Goal: Task Accomplishment & Management: Manage account settings

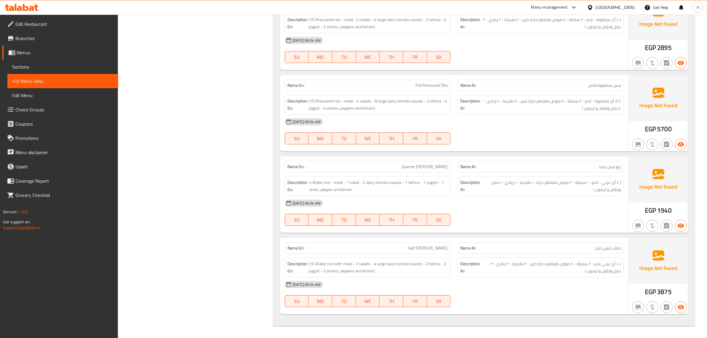
scroll to position [5489, 0]
click at [632, 7] on div "Egypt" at bounding box center [615, 7] width 39 height 7
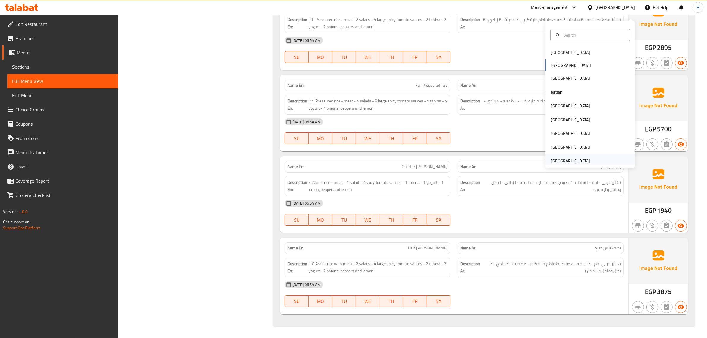
click at [567, 158] on div "[GEOGRAPHIC_DATA]" at bounding box center [570, 161] width 39 height 7
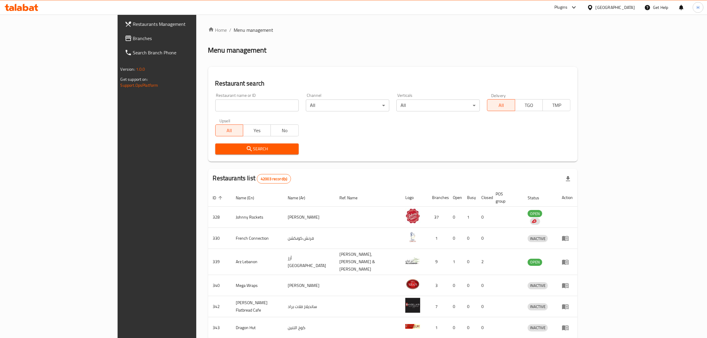
click at [133, 40] on span "Branches" at bounding box center [182, 38] width 98 height 7
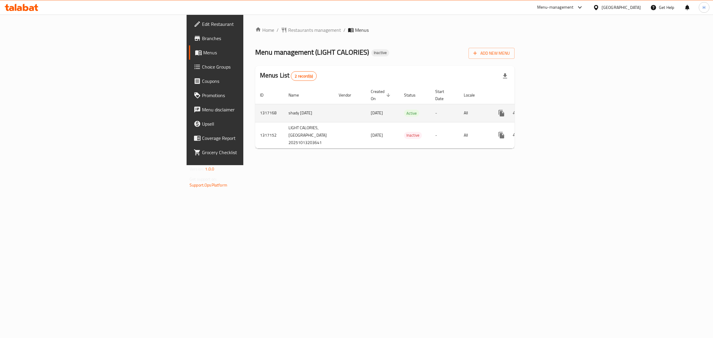
click at [548, 110] on icon "enhanced table" at bounding box center [543, 113] width 7 height 7
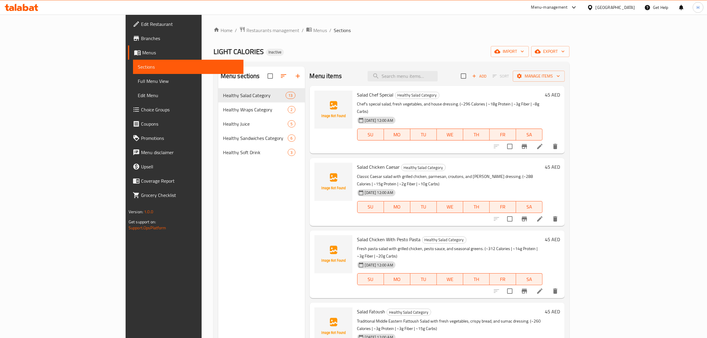
click at [138, 80] on span "Full Menu View" at bounding box center [188, 80] width 101 height 7
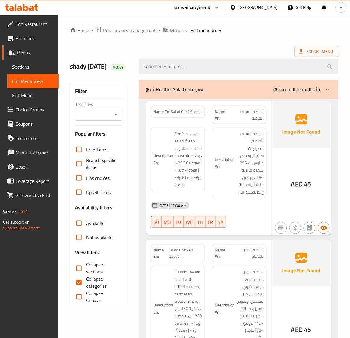
click at [84, 289] on input "Collapse categories" at bounding box center [79, 282] width 14 height 14
checkbox input "false"
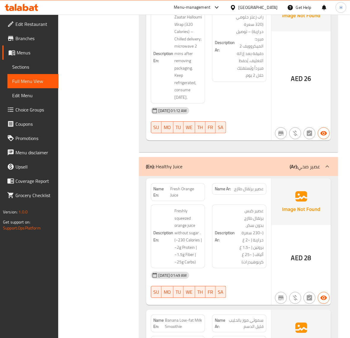
scroll to position [2128, 0]
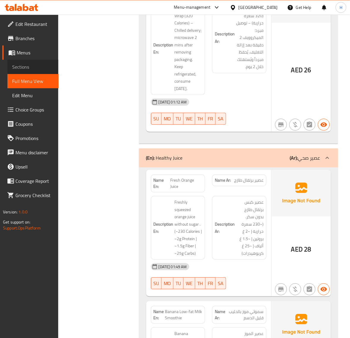
click at [28, 69] on span "Sections" at bounding box center [33, 66] width 42 height 7
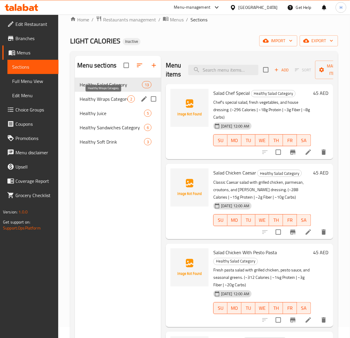
scroll to position [9, 0]
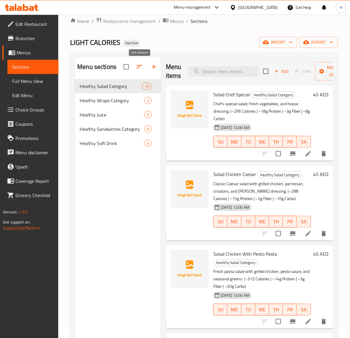
click at [137, 67] on icon "button" at bounding box center [139, 66] width 7 height 7
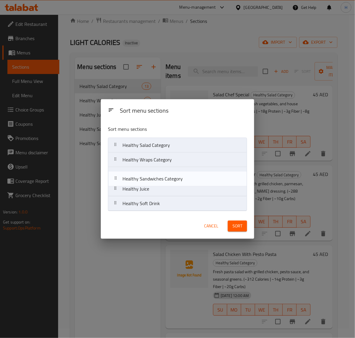
drag, startPoint x: 171, startPoint y: 190, endPoint x: 172, endPoint y: 178, distance: 12.8
click at [172, 178] on nav "Healthy Salad Category Healthy Wraps Category Healthy Juice Healthy Sandwiches …" at bounding box center [177, 173] width 139 height 73
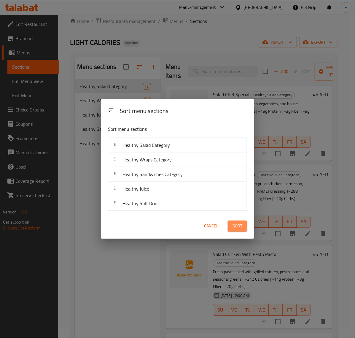
click at [242, 225] on span "Sort" at bounding box center [238, 225] width 10 height 7
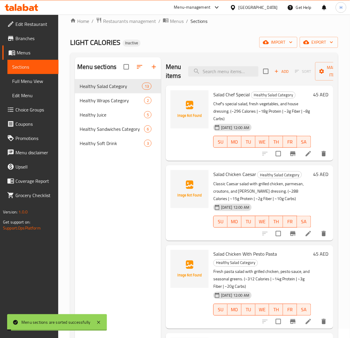
click at [26, 79] on span "Full Menu View" at bounding box center [33, 80] width 42 height 7
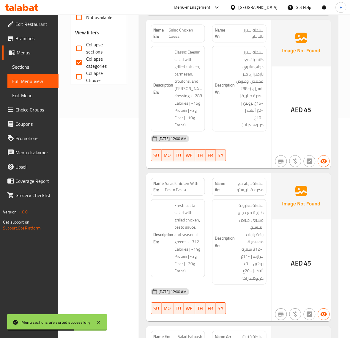
scroll to position [257, 0]
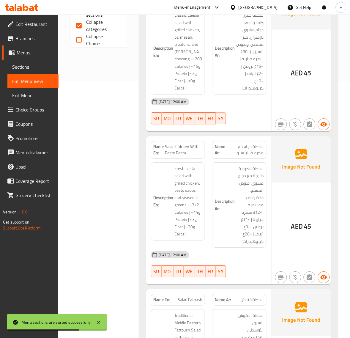
drag, startPoint x: 79, startPoint y: 33, endPoint x: 100, endPoint y: 88, distance: 58.8
click at [79, 33] on input "Collapse categories" at bounding box center [79, 25] width 14 height 14
checkbox input "false"
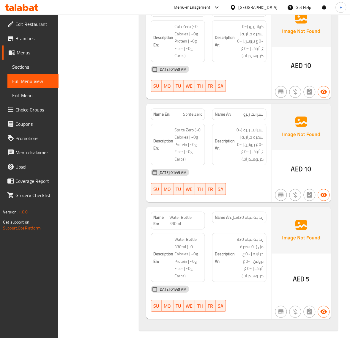
scroll to position [4092, 0]
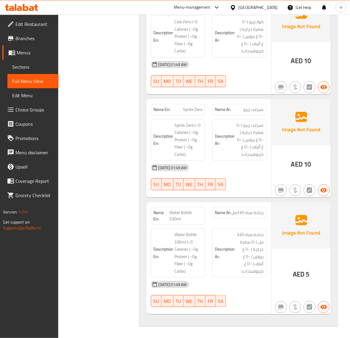
drag, startPoint x: 113, startPoint y: 243, endPoint x: 119, endPoint y: 231, distance: 13.3
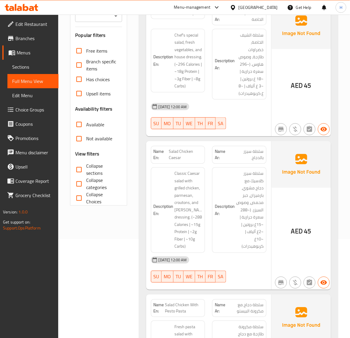
scroll to position [99, 0]
click at [178, 161] on span "Salad Chicken Caesar" at bounding box center [186, 154] width 34 height 12
click at [185, 159] on span "Salad Chicken Caesar" at bounding box center [186, 154] width 34 height 12
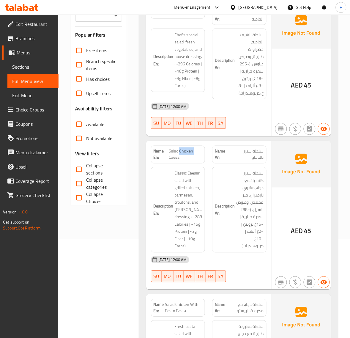
click at [185, 159] on span "Salad Chicken Caesar" at bounding box center [186, 154] width 34 height 12
copy span "Salad Chicken Caesar"
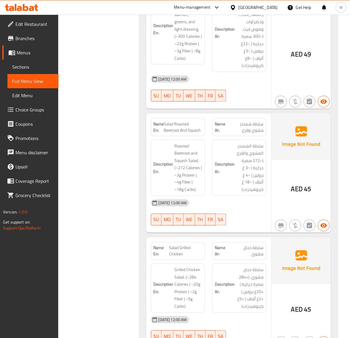
scroll to position [1014, 0]
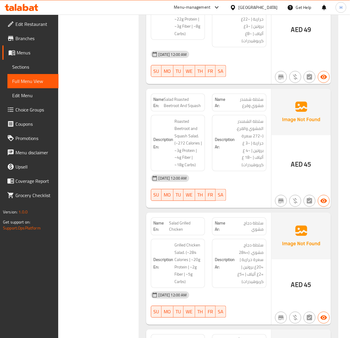
click at [196, 109] on span "Salad Roasted Beetroot And Squash" at bounding box center [183, 102] width 39 height 12
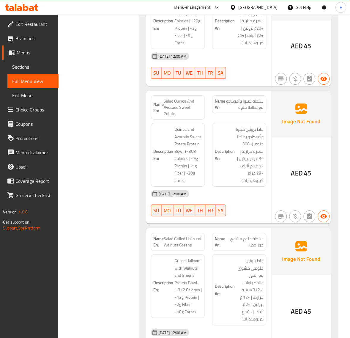
scroll to position [1262, 0]
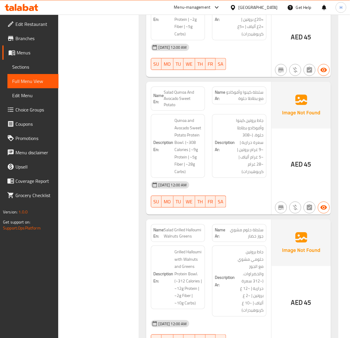
click at [189, 103] on span "Salad Quinoa And Avocado Sweet Potato" at bounding box center [183, 98] width 39 height 19
copy span "Salad Quinoa And Avocado Sweet Potato"
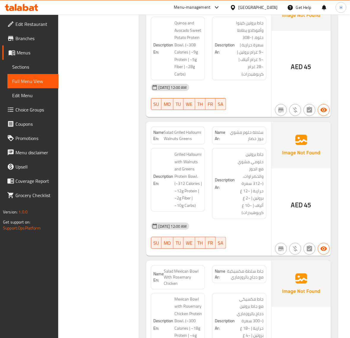
scroll to position [1410, 0]
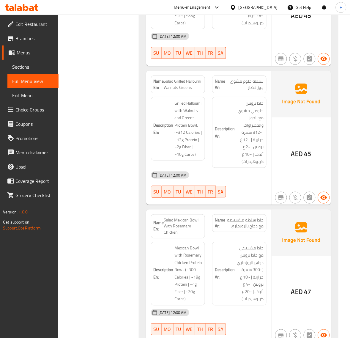
click at [195, 91] on span "Salad Grilled Halloumi Walnuts Greens" at bounding box center [183, 84] width 39 height 12
copy span "Salad Grilled Halloumi Walnuts Greens"
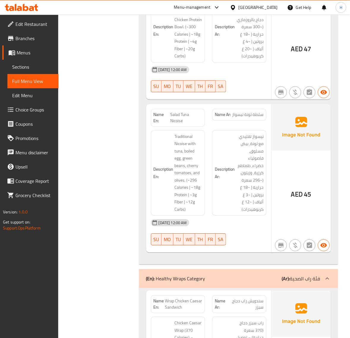
scroll to position [1658, 0]
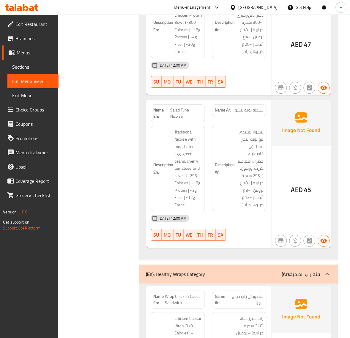
click at [175, 119] on span "Salad Tuna Nicoise" at bounding box center [186, 113] width 32 height 12
copy span "Salad Tuna Nicoise"
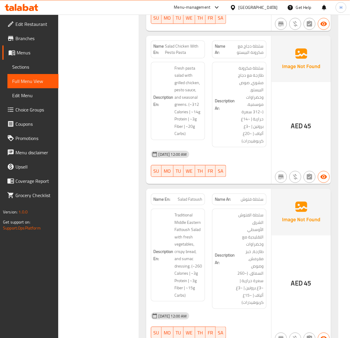
scroll to position [0, 0]
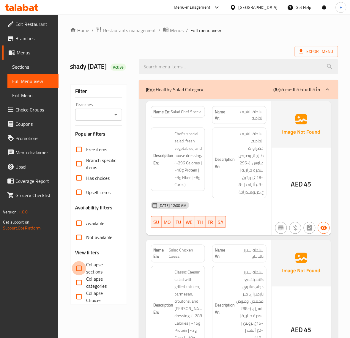
click at [84, 275] on input "Collapse sections" at bounding box center [79, 268] width 14 height 14
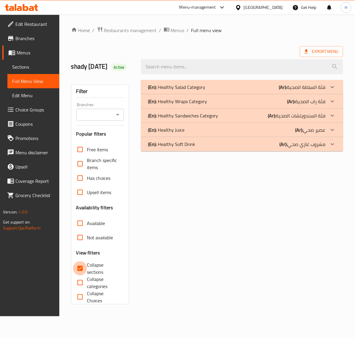
click at [84, 274] on input "Collapse sections" at bounding box center [80, 268] width 14 height 14
checkbox input "false"
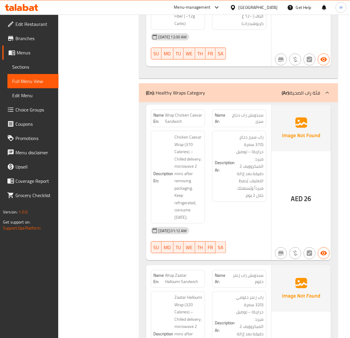
scroll to position [1877, 0]
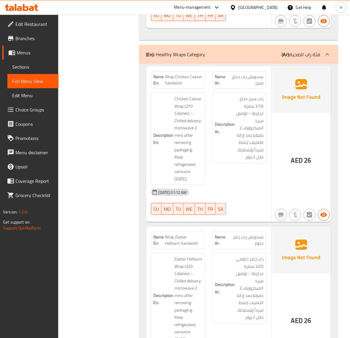
click at [171, 86] on span "Wrap Chicken Caesar Sandwich" at bounding box center [183, 80] width 37 height 12
copy span "Wrap Chicken Caesar Sandwich"
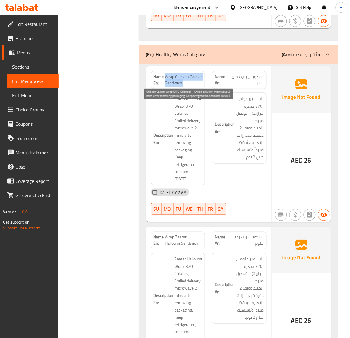
copy span "Wrap Chicken Caesar Sandwich"
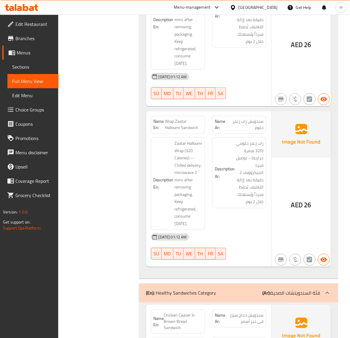
scroll to position [2026, 0]
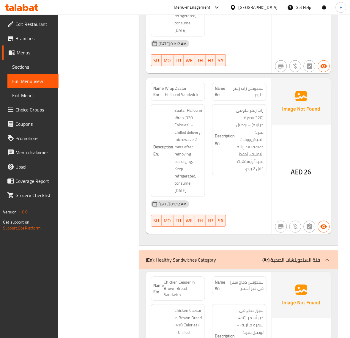
click at [181, 98] on span "Wrap Zaatar Halloumi Sandwich" at bounding box center [183, 92] width 37 height 12
copy span "Wrap Zaatar Halloumi Sandwich"
click at [118, 137] on div "Filter Branches Branches Popular filters Free items Branch specific items Has c…" at bounding box center [101, 223] width 69 height 4344
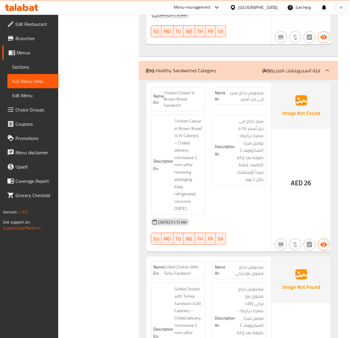
scroll to position [2224, 0]
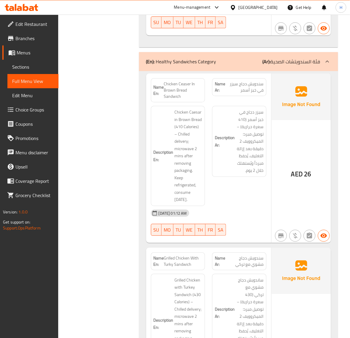
click at [119, 192] on div "Filter Branches Branches Popular filters Free items Branch specific items Has c…" at bounding box center [101, 24] width 69 height 4344
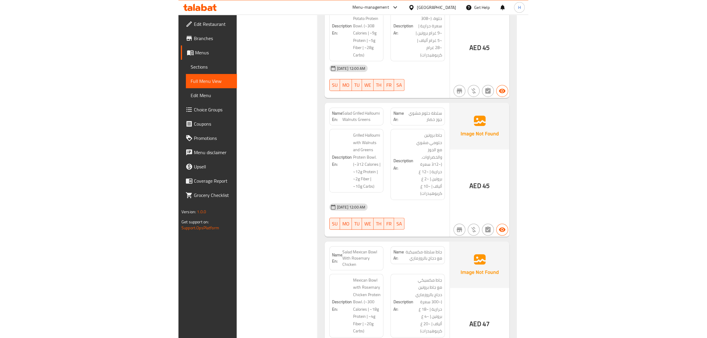
scroll to position [0, 0]
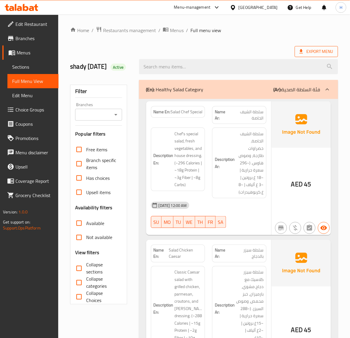
click at [315, 53] on span "Export Menu" at bounding box center [316, 51] width 34 height 7
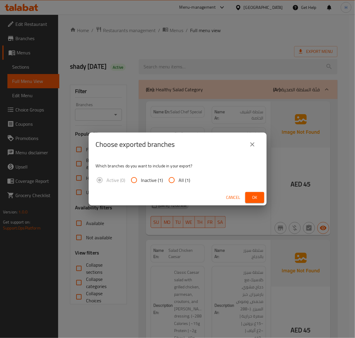
click at [171, 180] on input "All (1)" at bounding box center [172, 180] width 14 height 14
radio input "true"
click at [254, 200] on span "Ok" at bounding box center [255, 197] width 10 height 7
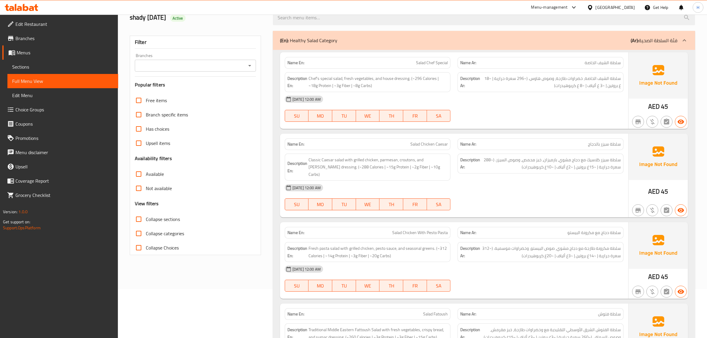
scroll to position [49, 0]
click at [165, 221] on span "Collapse sections" at bounding box center [163, 218] width 34 height 7
click at [146, 221] on input "Collapse sections" at bounding box center [139, 219] width 14 height 14
checkbox input "true"
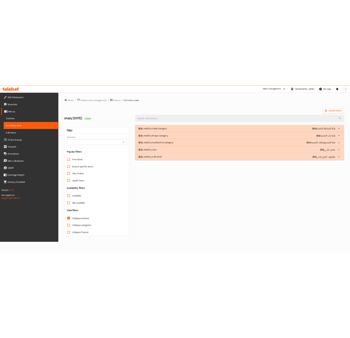
scroll to position [0, 0]
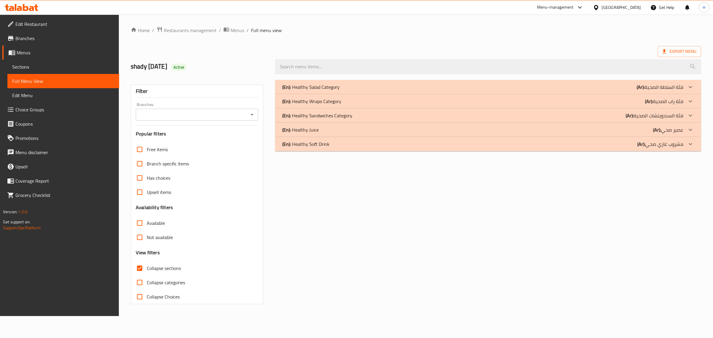
click at [37, 52] on span "Menus" at bounding box center [66, 52] width 98 height 7
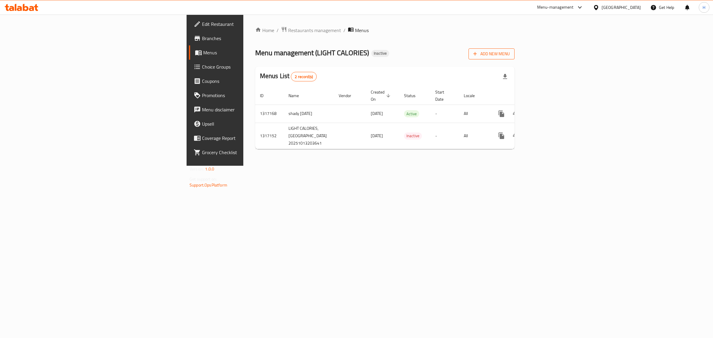
click at [510, 56] on span "Add New Menu" at bounding box center [491, 53] width 37 height 7
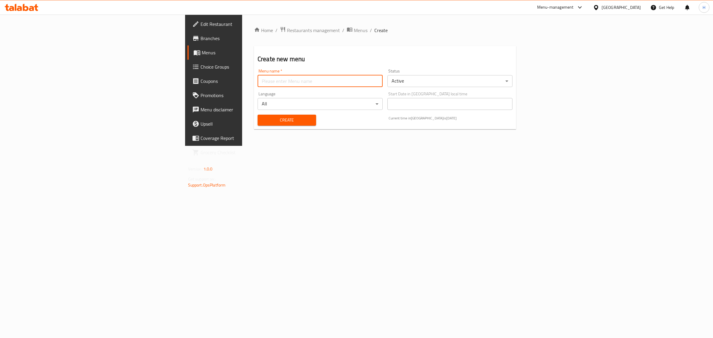
drag, startPoint x: 187, startPoint y: 78, endPoint x: 180, endPoint y: 83, distance: 8.6
click at [257, 78] on input "text" at bounding box center [319, 81] width 125 height 12
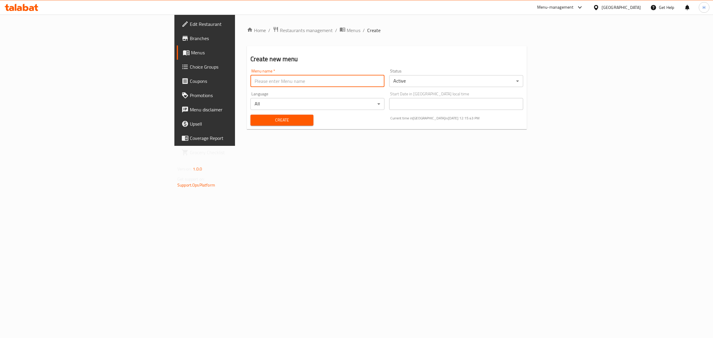
type input "new m"
click at [255, 118] on span "Create" at bounding box center [281, 119] width 53 height 7
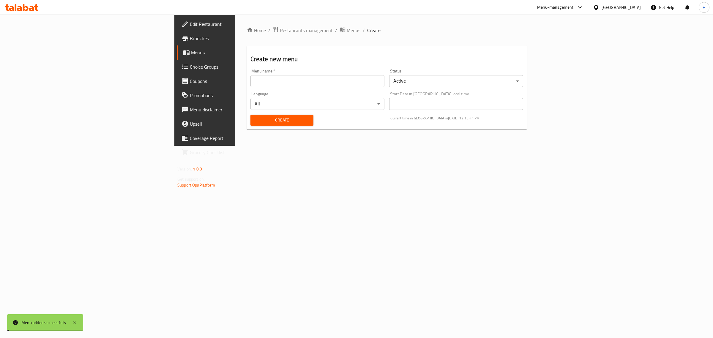
click at [191, 54] on span "Menus" at bounding box center [240, 52] width 98 height 7
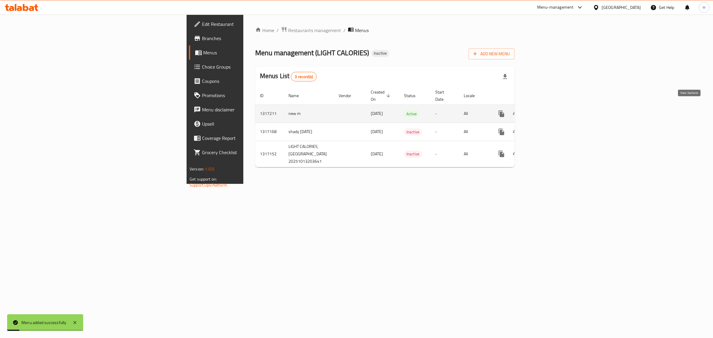
click at [551, 107] on link "enhanced table" at bounding box center [544, 114] width 14 height 14
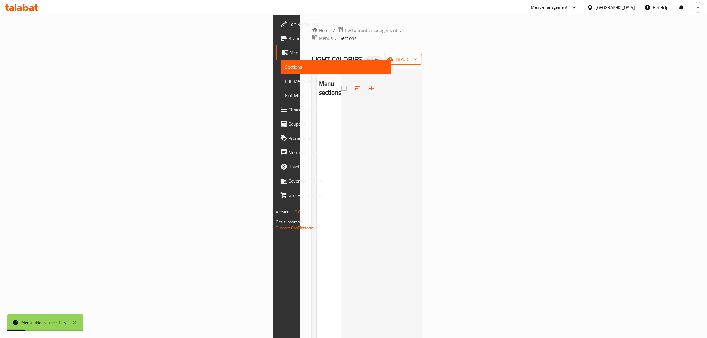
click at [417, 56] on span "import" at bounding box center [403, 59] width 29 height 7
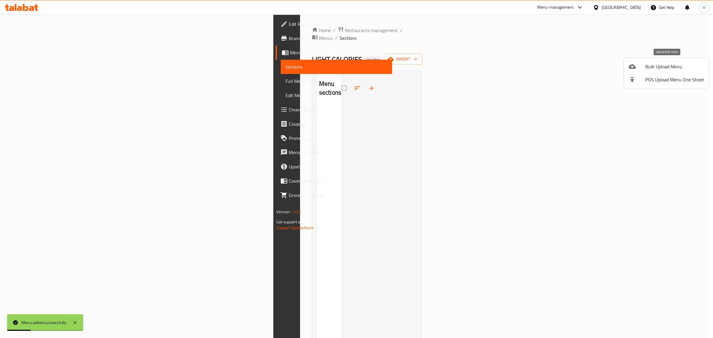
click at [652, 71] on li "Bulk Upload Menu" at bounding box center [666, 66] width 85 height 13
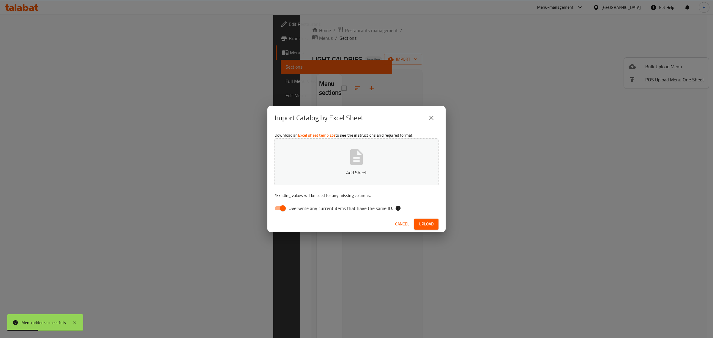
click at [281, 208] on input "Overwrite any current items that have the same ID." at bounding box center [283, 207] width 34 height 11
checkbox input "false"
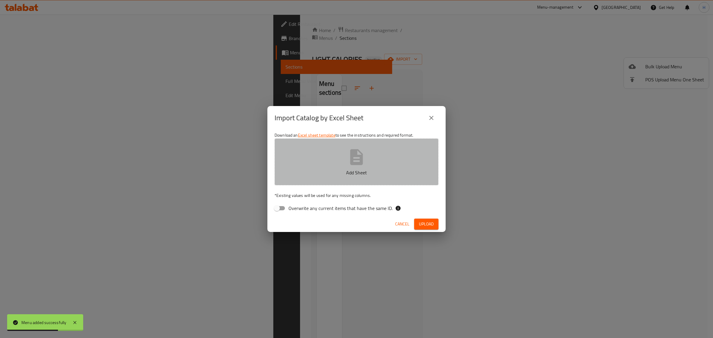
click at [331, 170] on p "Add Sheet" at bounding box center [356, 172] width 145 height 7
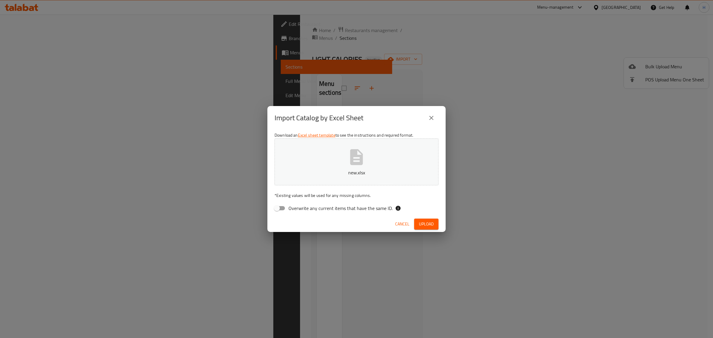
click at [421, 224] on span "Upload" at bounding box center [426, 223] width 15 height 7
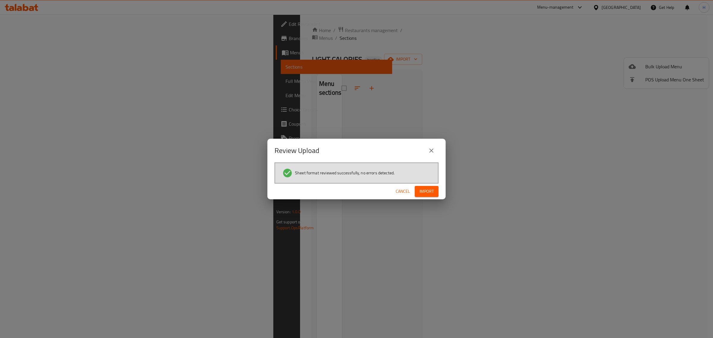
click at [420, 189] on span "Import" at bounding box center [426, 191] width 14 height 7
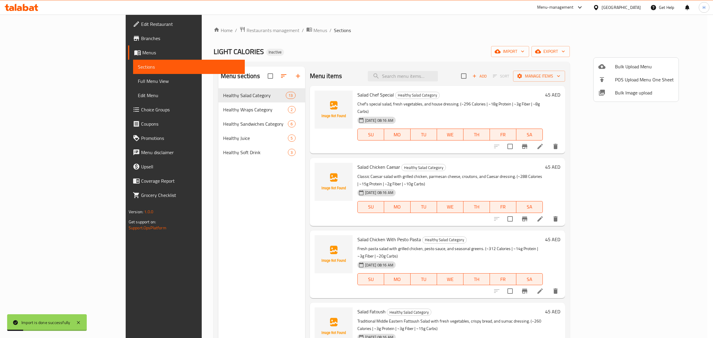
click at [48, 79] on div at bounding box center [356, 169] width 713 height 338
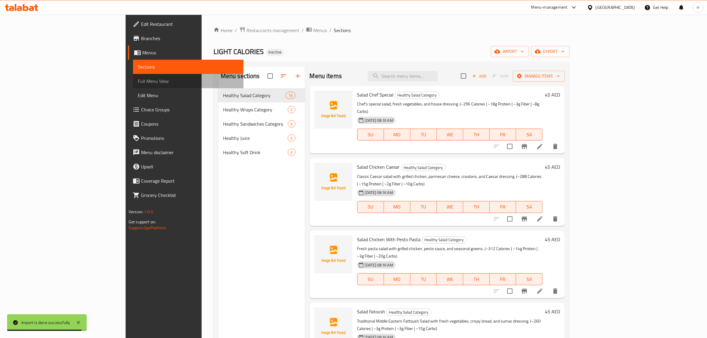
click at [138, 82] on span "Full Menu View" at bounding box center [188, 80] width 101 height 7
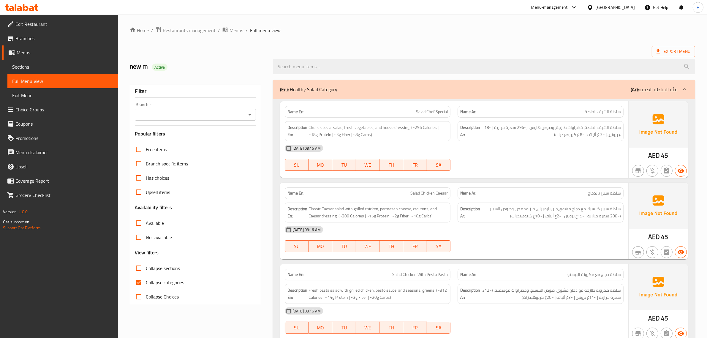
click at [147, 265] on span "Collapse sections" at bounding box center [163, 268] width 34 height 7
click at [146, 265] on input "Collapse sections" at bounding box center [139, 268] width 14 height 14
checkbox input "true"
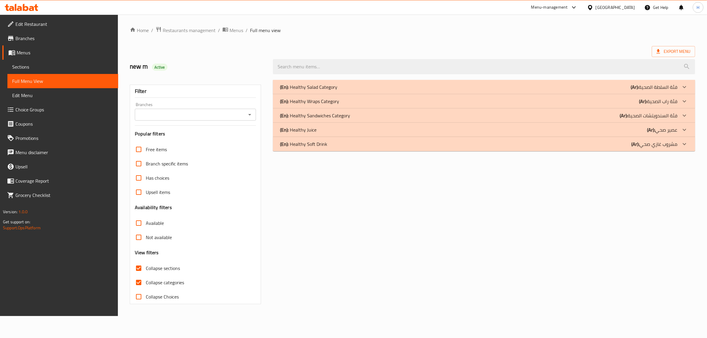
click at [149, 281] on span "Collapse categories" at bounding box center [165, 282] width 38 height 7
click at [146, 281] on input "Collapse categories" at bounding box center [139, 282] width 14 height 14
checkbox input "false"
click at [353, 143] on div "(En): Healthy Soft Drink (Ar): مشروب غازي صحي" at bounding box center [482, 143] width 401 height 7
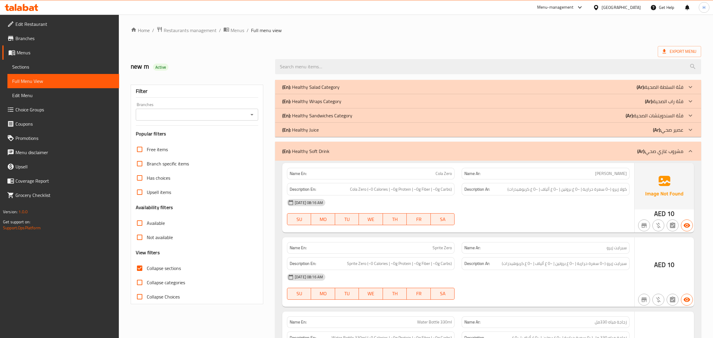
click at [351, 131] on div "(En): Healthy Juice (Ar): عصير صحي" at bounding box center [482, 129] width 401 height 7
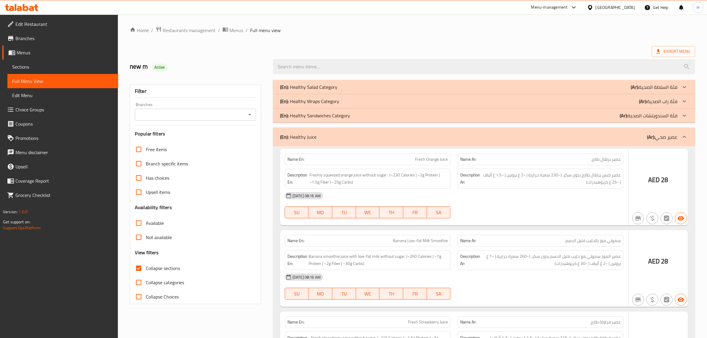
click at [354, 121] on div "(En): Healthy Sandwiches Category (Ar): فئة السندويتشات الصحية" at bounding box center [484, 115] width 422 height 14
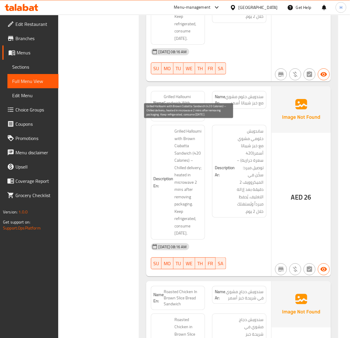
scroll to position [420, 0]
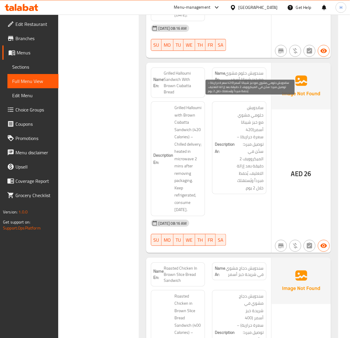
click at [254, 116] on span "ساندويش حلومي مشوي مع خبز شيباتا أسمر(420 سعرة حرارية) – توصيل مبرد؛ سخّن في ال…" at bounding box center [250, 147] width 28 height 87
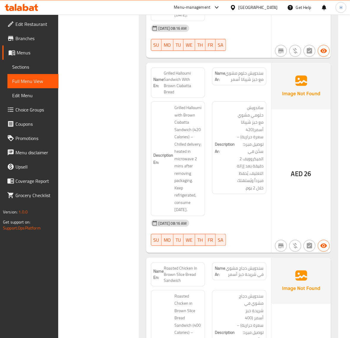
click at [186, 82] on span "Grilled Halloumi Sandwich With Brown Ciabatta Bread" at bounding box center [183, 82] width 39 height 25
click at [174, 77] on span "Grilled Halloumi Sandwich With Brown Ciabatta Bread" at bounding box center [183, 82] width 39 height 25
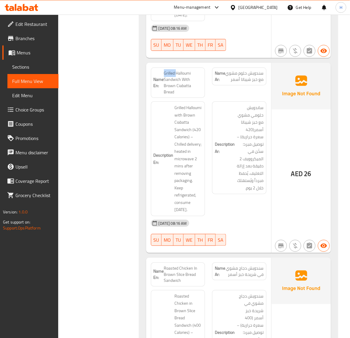
click at [170, 78] on div at bounding box center [170, 78] width 0 height 0
click at [181, 76] on span "Grilled Halloumi Sandwich With Brown Ciabatta Bread" at bounding box center [183, 82] width 39 height 25
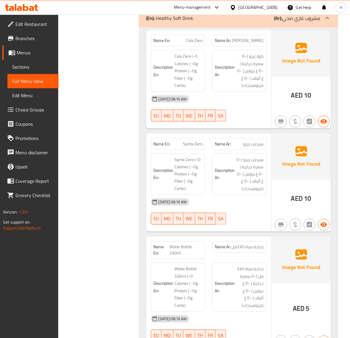
scroll to position [1961, 0]
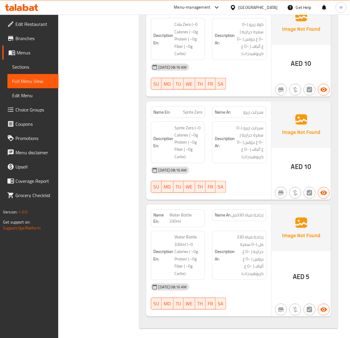
drag, startPoint x: 128, startPoint y: 225, endPoint x: 148, endPoint y: 206, distance: 27.3
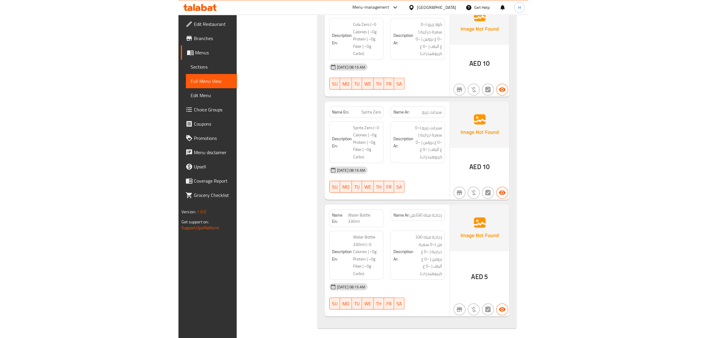
scroll to position [1053, 0]
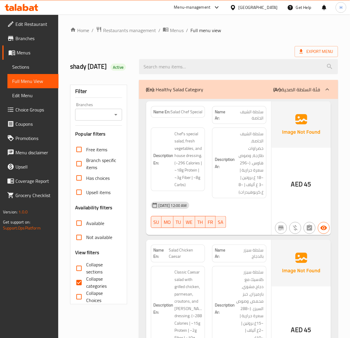
click at [32, 66] on span "Sections" at bounding box center [33, 66] width 42 height 7
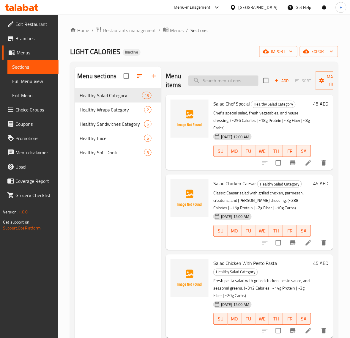
click at [231, 77] on input "search" at bounding box center [223, 80] width 70 height 10
paste input "Salad Chicken Caesar"
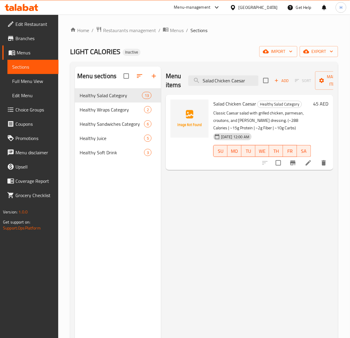
type input "Salad Chicken Caesar"
click at [304, 162] on li at bounding box center [308, 162] width 17 height 11
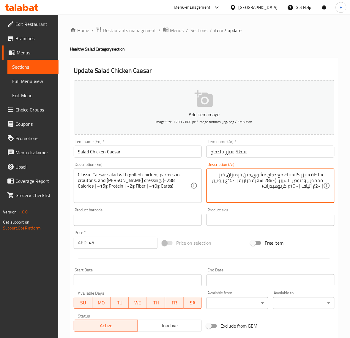
type textarea "سلطة سيزر كلاسيك مع دجاج مشوي،جبن بارميزان، خبز محمص، وصوص السيزر. (~288 سعرة ح…"
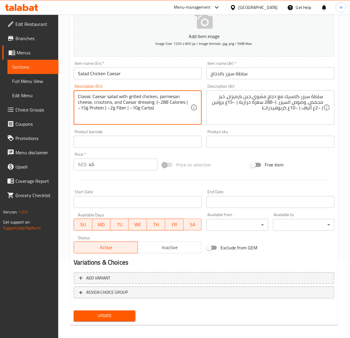
scroll to position [81, 0]
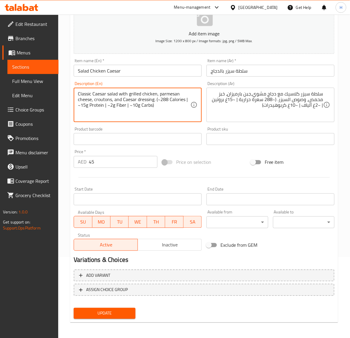
type textarea "Classic Caesar salad with grilled chicken, parmesan cheese, croutons, and Caesa…"
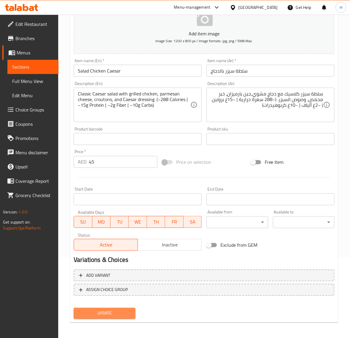
drag, startPoint x: 107, startPoint y: 311, endPoint x: 143, endPoint y: 288, distance: 41.8
click at [107, 310] on span "Update" at bounding box center [104, 312] width 52 height 7
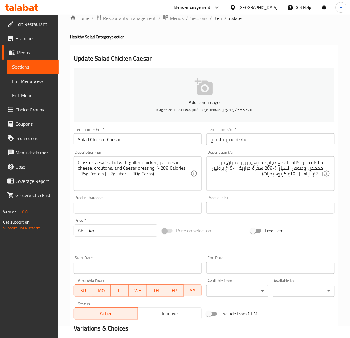
scroll to position [0, 0]
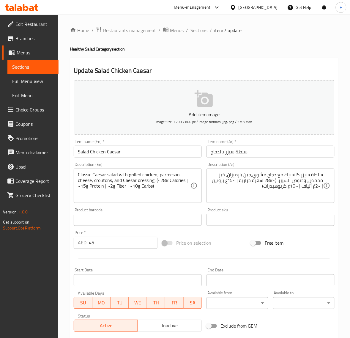
drag, startPoint x: 196, startPoint y: 32, endPoint x: 158, endPoint y: 1, distance: 48.9
click at [196, 32] on span "Sections" at bounding box center [198, 30] width 17 height 7
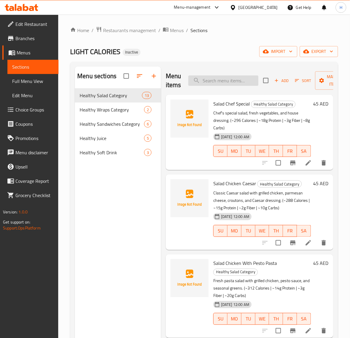
click at [226, 80] on input "search" at bounding box center [223, 80] width 70 height 10
paste input "Salad Quinoa And Avocado Sweet Potato"
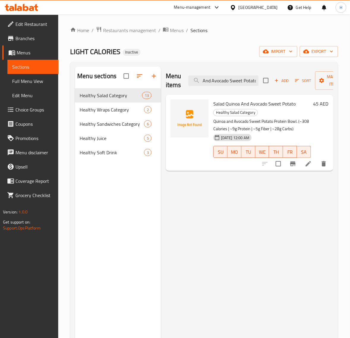
type input "Salad Quinoa And Avocado Sweet Potato"
click at [311, 163] on icon at bounding box center [308, 163] width 7 height 7
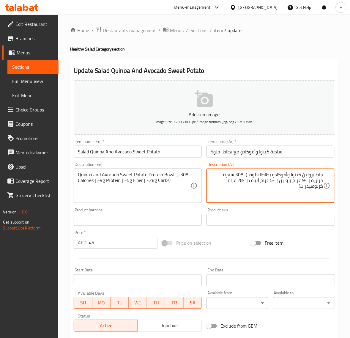
paste textarea "سلطة"
type textarea "جاط بروتين سلطة كينوا وأفوكادو بطاطا حلوة. (~308 سعرة حرارية | ~9 غرام بروتين |…"
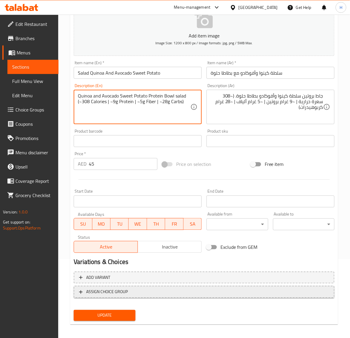
scroll to position [81, 0]
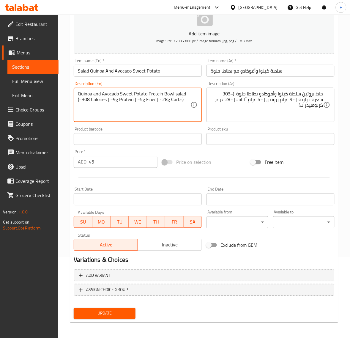
type textarea "Quinoa and Avocado Sweet Potato Protein Bowl salad (~308 Calories | ~9g Protein…"
click at [127, 308] on button "Update" at bounding box center [104, 313] width 61 height 11
click at [120, 311] on span "Update" at bounding box center [104, 312] width 52 height 7
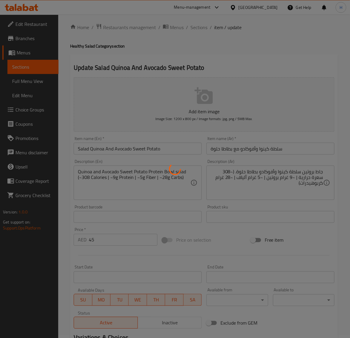
scroll to position [0, 0]
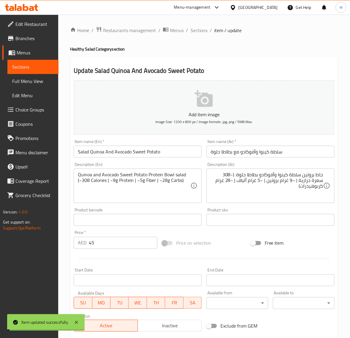
drag, startPoint x: 196, startPoint y: 29, endPoint x: 181, endPoint y: 4, distance: 29.5
click at [196, 29] on span "Sections" at bounding box center [198, 30] width 17 height 7
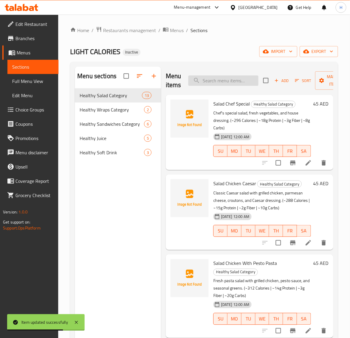
click at [214, 78] on input "search" at bounding box center [223, 80] width 70 height 10
paste input "Salad Grilled Halloumi Walnuts Greens"
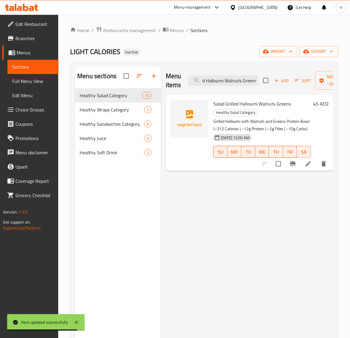
type input "Salad Grilled Halloumi Walnuts Greens"
click at [306, 165] on icon at bounding box center [308, 163] width 5 height 5
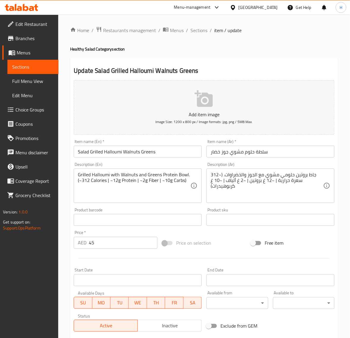
click at [325, 173] on div "جاط بروتين حلومي مشوي مع الجوز والخضراوات. (~312 سعرة حرارية | ~12 غ بروتين | ~…" at bounding box center [270, 185] width 128 height 34
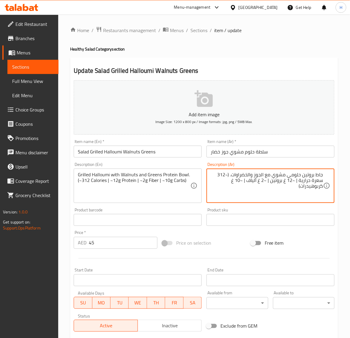
paste textarea "لطة"
type textarea "جاط بروتين سلطة حلومي مشوي مع الجوز والخضراوات. (~312 سعرة حرارية | ~12 غ بروتي…"
click at [195, 176] on div "Grilled Halloumi with Walnuts and Greens Protein Bowl. (~312 Calories | ~12g Pr…" at bounding box center [138, 185] width 128 height 34
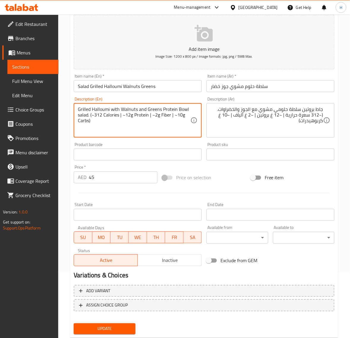
scroll to position [81, 0]
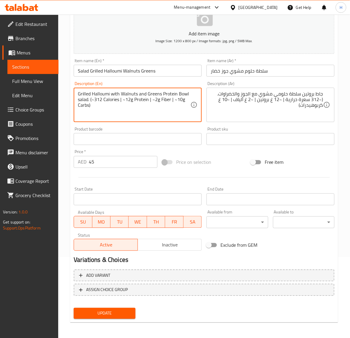
type textarea "Grilled Halloumi with Walnuts and Greens Protein Bowl salad. (~312 Calories | ~…"
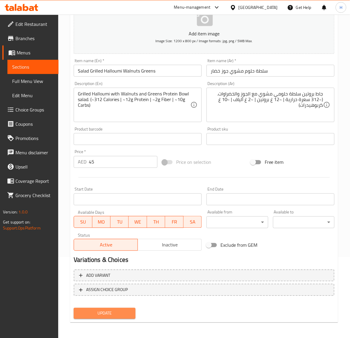
click at [118, 311] on span "Update" at bounding box center [104, 312] width 52 height 7
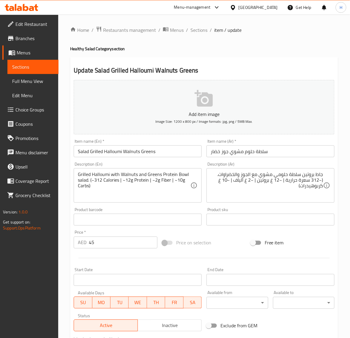
scroll to position [0, 0]
drag, startPoint x: 200, startPoint y: 29, endPoint x: 170, endPoint y: 3, distance: 39.9
click at [200, 29] on span "Sections" at bounding box center [198, 30] width 17 height 7
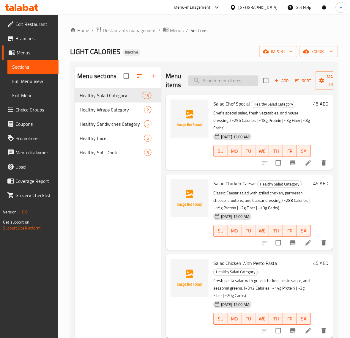
click at [241, 80] on input "search" at bounding box center [223, 80] width 70 height 10
paste input "Salad Tuna Nicoise"
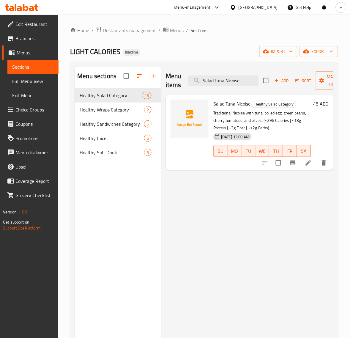
type input "Salad Tuna Nicoise"
click at [312, 164] on icon at bounding box center [308, 162] width 7 height 7
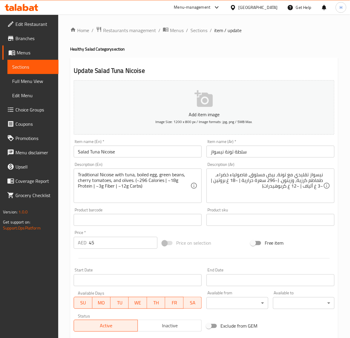
drag, startPoint x: 321, startPoint y: 172, endPoint x: 327, endPoint y: 172, distance: 5.9
click at [321, 172] on textarea "نيسواز تقليدي مع تونة، بيض مسلوق، فاصولياء خضراء، طماطم كرزية، وزيتون. (~296 سع…" at bounding box center [267, 186] width 113 height 28
paste textarea "سلطة"
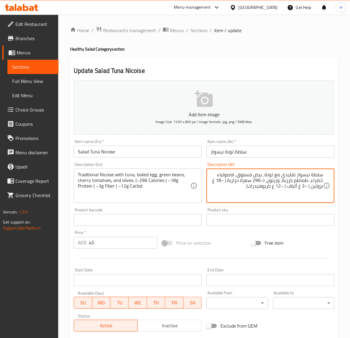
type textarea "سلطة نيسواز تقليدي مع تونة، بيض مسلوق، فاصولياء خضراء، طماطم كرزية، وزيتون. (~2…"
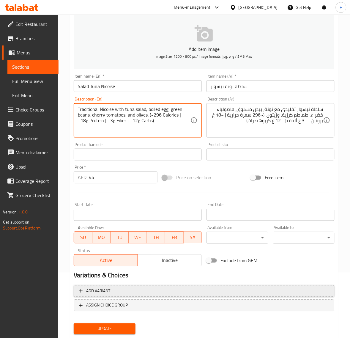
scroll to position [74, 0]
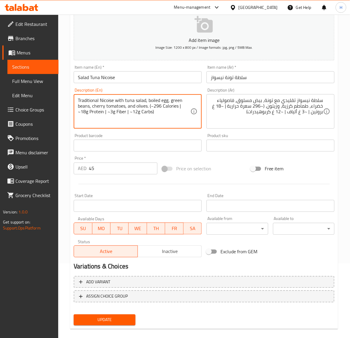
type textarea "Traditional Nicoise with tuna salad, boiled egg, green beans, cherry tomatoes, …"
click at [124, 317] on span "Update" at bounding box center [104, 319] width 52 height 7
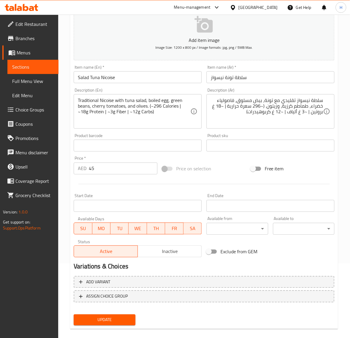
click at [123, 322] on span "Update" at bounding box center [104, 319] width 52 height 7
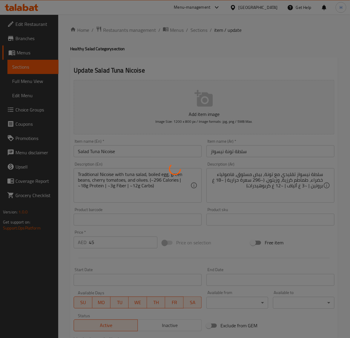
scroll to position [0, 0]
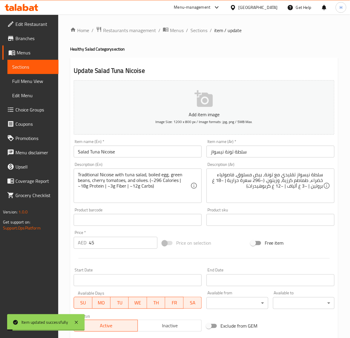
drag, startPoint x: 196, startPoint y: 28, endPoint x: 192, endPoint y: 39, distance: 11.5
click at [196, 28] on span "Sections" at bounding box center [198, 30] width 17 height 7
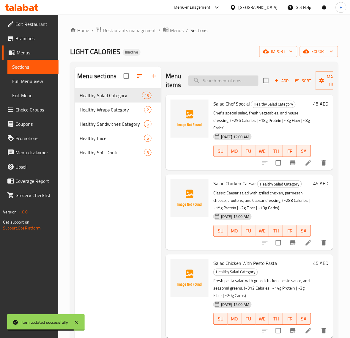
click at [226, 76] on input "search" at bounding box center [223, 80] width 70 height 10
paste input "Wrap Chicken Caesar Sandwich"
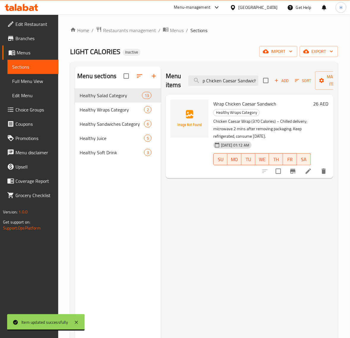
type input "Wrap Chicken Caesar Sandwich"
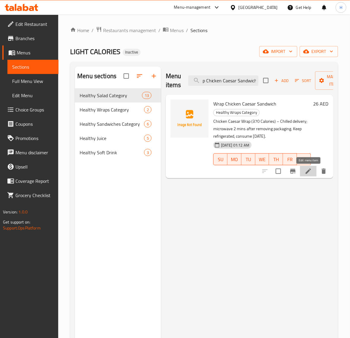
click at [306, 168] on icon at bounding box center [308, 170] width 7 height 7
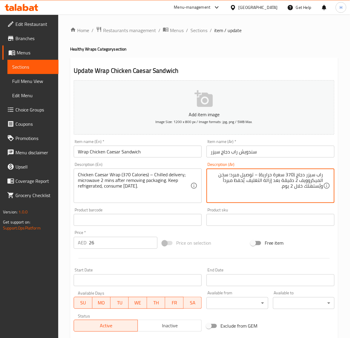
type textarea "راب سيزر دجاج (370 سعرة حرارية) – توصيل مبرد؛ سخن الميكروويف 2 دقيقة بعد إزالة …"
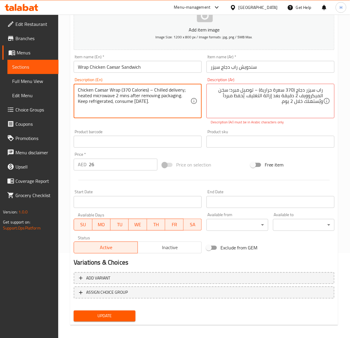
scroll to position [88, 0]
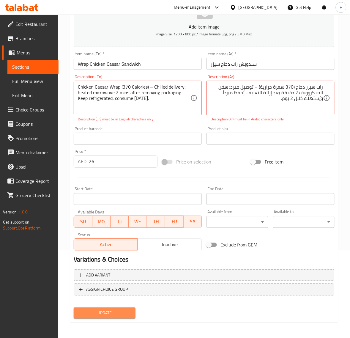
click at [124, 307] on button "Update" at bounding box center [104, 312] width 61 height 11
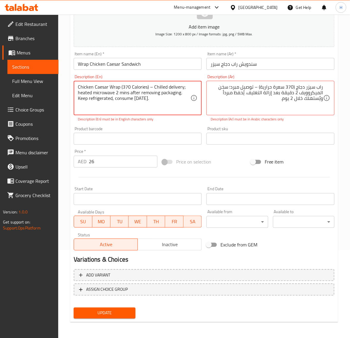
click at [186, 88] on textarea "Chicken Caesar Wrap (370 Calories) – Chilled delivery; heated microwave 2 mins …" at bounding box center [134, 98] width 113 height 28
type textarea "Chicken Caesar Wrap (370 Calories) Chilled delivery;heated microwave 2 mins aft…"
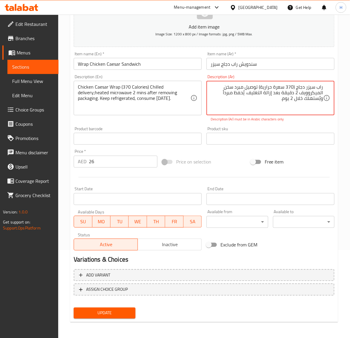
scroll to position [81, 0]
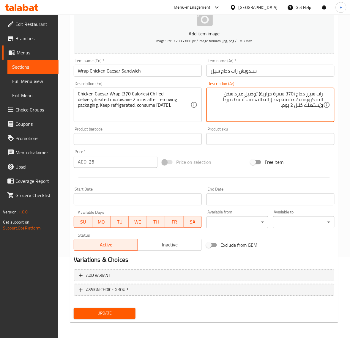
type textarea "راب سيزر دجاج (370 سعرة حرارية) توصيل مبرد سخن الميكروويف 2 دقيقة بعد إزالة الت…"
click at [129, 308] on button "Update" at bounding box center [104, 313] width 61 height 11
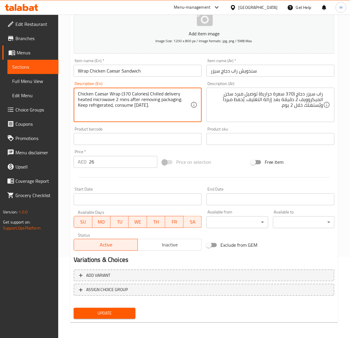
type textarea "Chicken Caesar Wrap (370 Calories) Chilled delivery heated microwave 2 mins aft…"
click at [110, 309] on span "Update" at bounding box center [104, 312] width 52 height 7
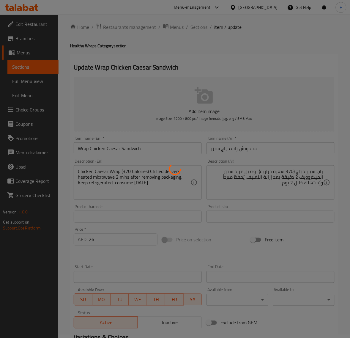
scroll to position [0, 0]
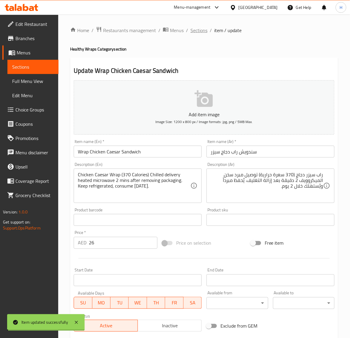
click at [203, 29] on span "Sections" at bounding box center [198, 30] width 17 height 7
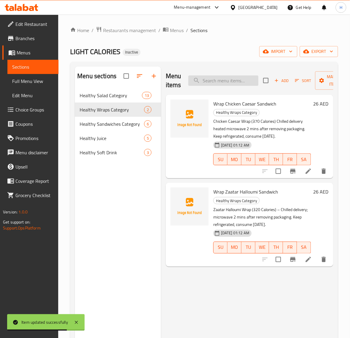
click at [232, 82] on input "search" at bounding box center [223, 80] width 70 height 10
paste input "Wrap Zaatar Halloumi Sandwich"
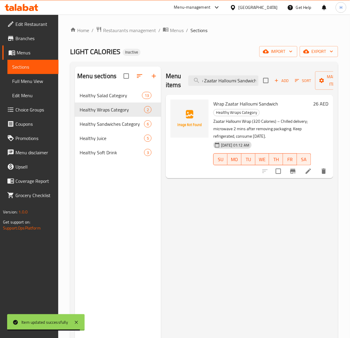
type input "Wrap Zaatar Halloumi Sandwich"
click at [303, 167] on li at bounding box center [308, 171] width 17 height 11
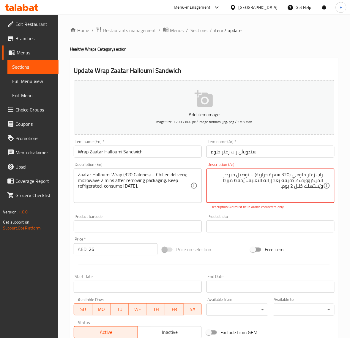
click at [308, 174] on textarea "راب زعتر حلومي (320 سعرة حرارية) – توصيل مبرد؛ الميكروويف 2 دقيقة بعد إزالة الت…" at bounding box center [267, 186] width 113 height 28
paste textarea "وجبنة"
type textarea "راب زعتر وجبنة حلومي (320 سعرة حرارية) – توصيل مبرد؛ الميكروويف 2 دقيقة بعد إزا…"
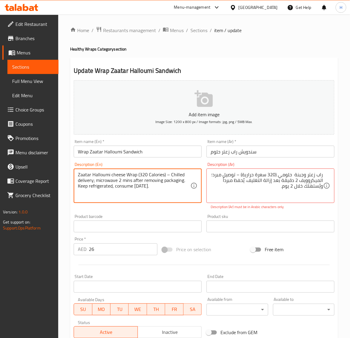
type textarea "Zaatar Halloumi cheese Wrap (320 Calories) – Chilled delivery; microwave 2 mins…"
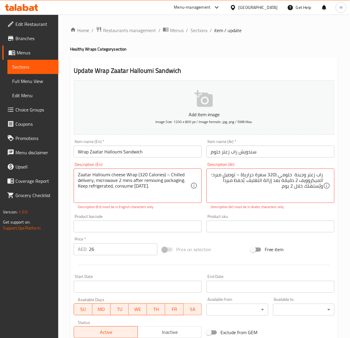
drag, startPoint x: 321, startPoint y: 178, endPoint x: 336, endPoint y: 188, distance: 18.1
paste textarea "خّن"
type textarea "راب زعتر وجبنة حلومي (320 سعرة حرارية) – توصيل مبرد سخّن الميكروويف 2 دقيقة بعد…"
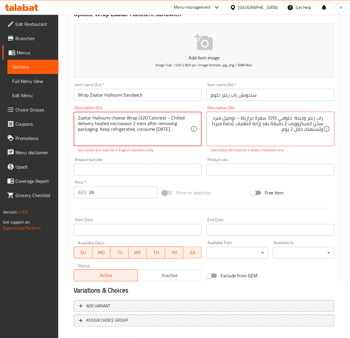
scroll to position [88, 0]
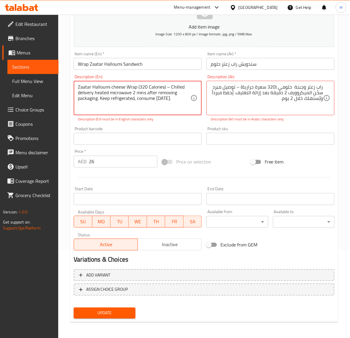
type textarea "Zaatar Halloumi cheese Wrap (320 Calories) – Chilled delivery heated microwave …"
click at [123, 311] on span "Update" at bounding box center [104, 312] width 52 height 7
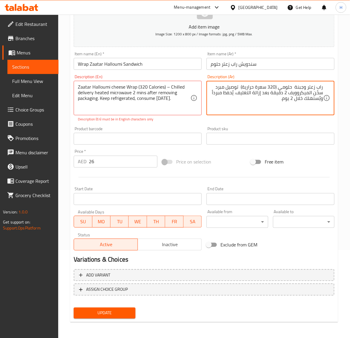
type textarea "راب زعتر وجبنة حلومي (320 سعرة حرارية) توصيل مبرد سخّن الميكروويف 2 دقيقة بعد إ…"
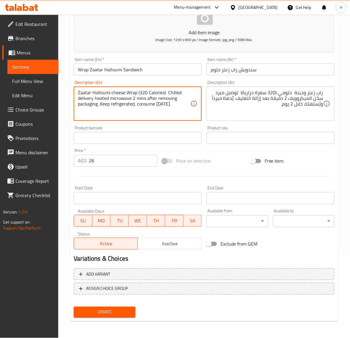
scroll to position [81, 0]
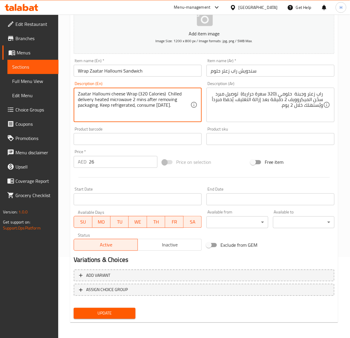
type textarea "Zaatar Halloumi cheese Wrap (320 Calories) Chilled delivery heated microwave 2 …"
click at [129, 311] on span "Update" at bounding box center [104, 312] width 52 height 7
click at [131, 306] on div "Update" at bounding box center [104, 313] width 66 height 16
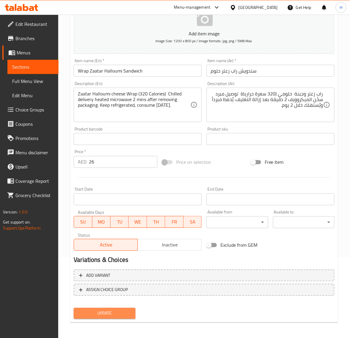
click at [131, 309] on button "Update" at bounding box center [104, 313] width 61 height 11
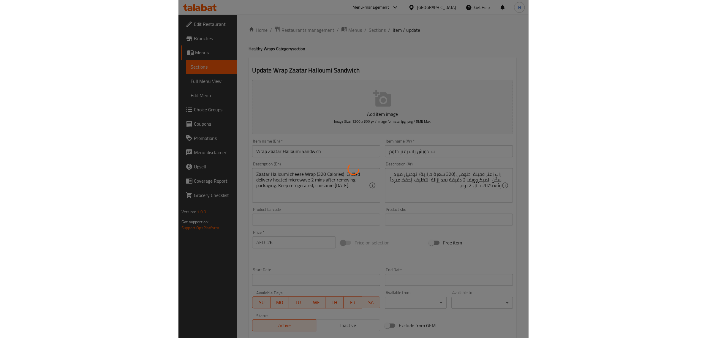
scroll to position [0, 0]
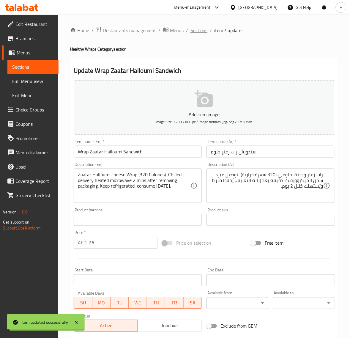
click at [204, 33] on span "Sections" at bounding box center [198, 30] width 17 height 7
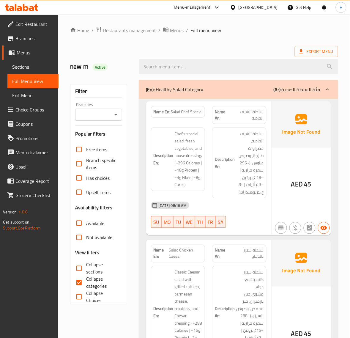
click at [24, 63] on span "Sections" at bounding box center [33, 66] width 42 height 7
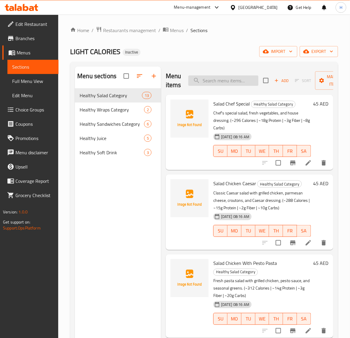
click at [220, 82] on input "search" at bounding box center [223, 80] width 70 height 10
paste input "Grilled Halloumi Sandwich With Brown Ciabatta Bread"
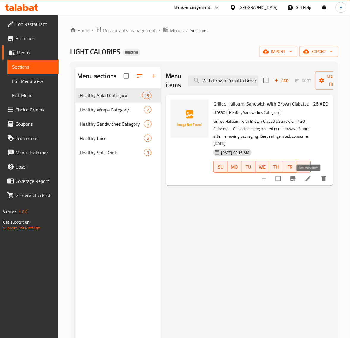
type input "Grilled Halloumi Sandwich With Brown Ciabatta Bread"
click at [309, 177] on icon at bounding box center [308, 178] width 7 height 7
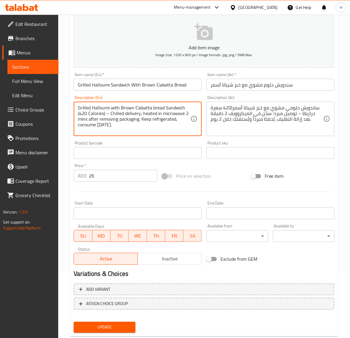
scroll to position [81, 0]
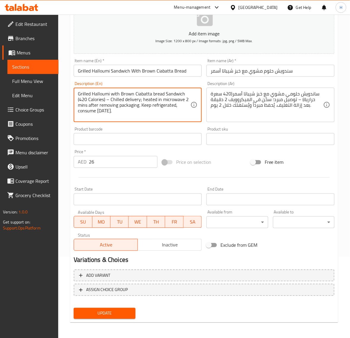
click at [118, 315] on span "Update" at bounding box center [104, 312] width 52 height 7
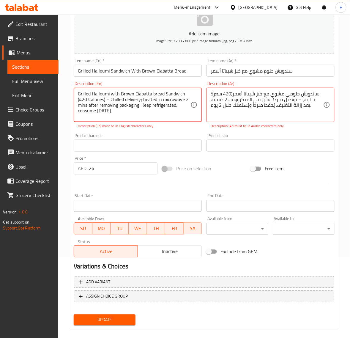
click at [108, 101] on textarea "Grilled Halloumi with Brown Ciabatta bread Sandwich (420 Calories) – Chilled de…" at bounding box center [134, 105] width 113 height 28
type textarea "Grilled Halloumi with Brown Ciabatta bread Sandwich (420 Calories) Chilled deli…"
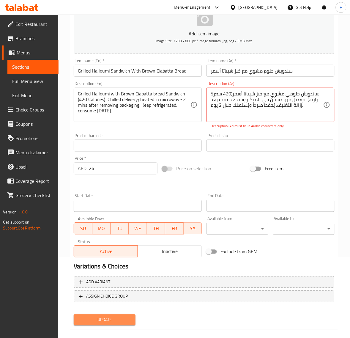
click at [125, 316] on span "Update" at bounding box center [104, 319] width 52 height 7
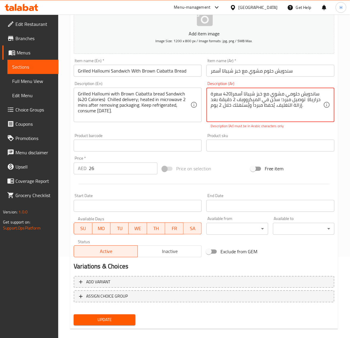
click at [307, 112] on textarea "ساندويش حلومي مشوي مع خبز شيباتا أسمر(420 سعرة حرارية) توصيل مبرد؛ سخّن في المي…" at bounding box center [267, 105] width 113 height 28
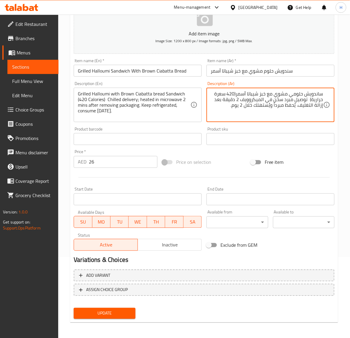
type textarea "ساندويش حلومي مشوي مع خبز شيباتا أسمر(420 سعرة حرارية) توصيل مبرد سخّن في الميك…"
click at [131, 310] on button "Update" at bounding box center [104, 313] width 61 height 11
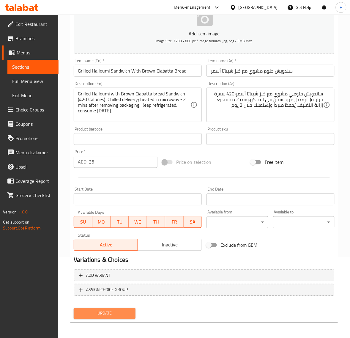
click at [117, 309] on span "Update" at bounding box center [104, 312] width 52 height 7
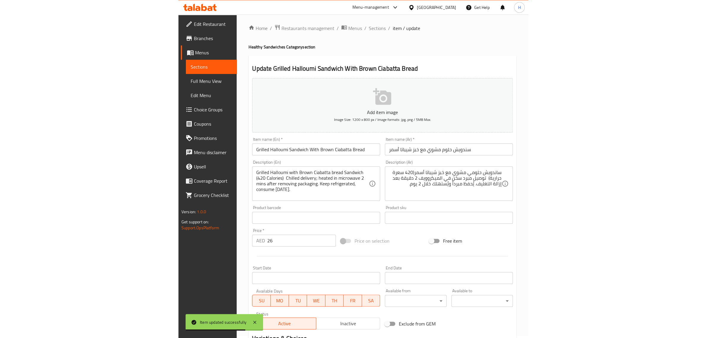
scroll to position [0, 0]
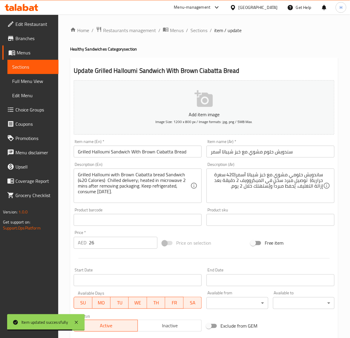
drag, startPoint x: 197, startPoint y: 33, endPoint x: 181, endPoint y: 0, distance: 36.4
click at [197, 33] on span "Sections" at bounding box center [198, 30] width 17 height 7
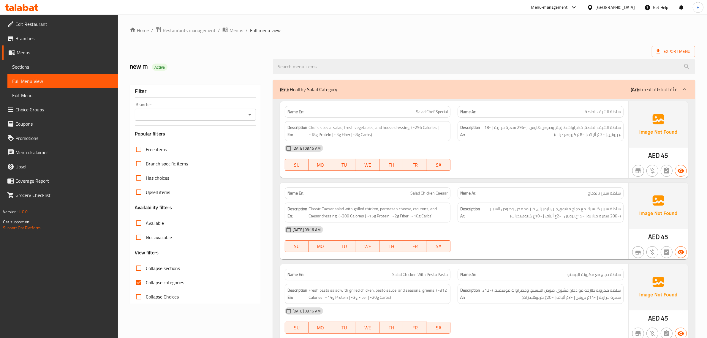
click at [250, 55] on div "new m Active" at bounding box center [197, 66] width 143 height 26
click at [147, 280] on span "Collapse categories" at bounding box center [165, 282] width 38 height 7
click at [146, 280] on input "Collapse categories" at bounding box center [139, 282] width 14 height 14
checkbox input "false"
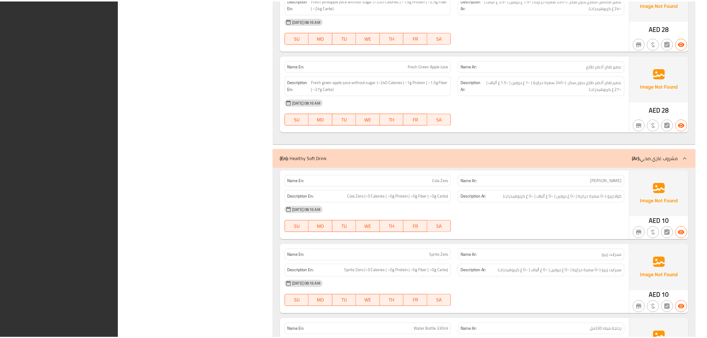
scroll to position [2311, 0]
